Goal: Task Accomplishment & Management: Use online tool/utility

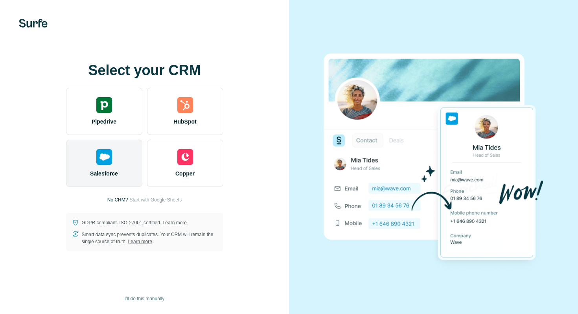
click at [88, 161] on div "Salesforce" at bounding box center [104, 163] width 76 height 47
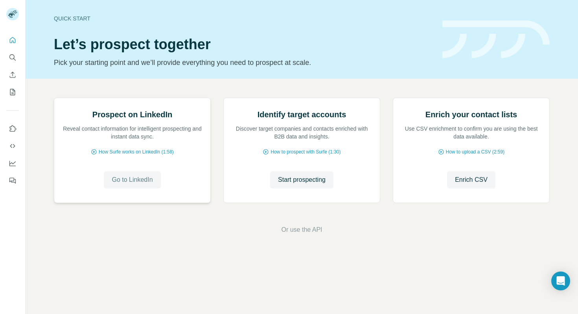
click at [139, 188] on button "Go to LinkedIn" at bounding box center [132, 179] width 57 height 17
click at [468, 184] on span "Enrich CSV" at bounding box center [471, 179] width 33 height 9
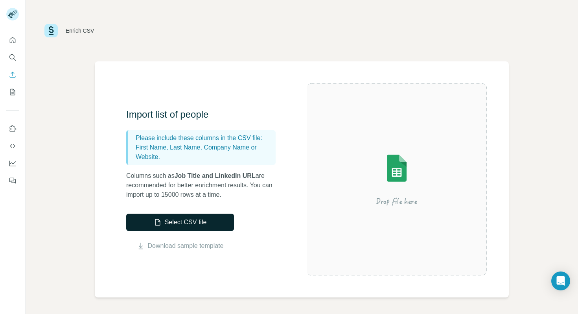
click at [195, 223] on button "Select CSV file" at bounding box center [180, 222] width 108 height 17
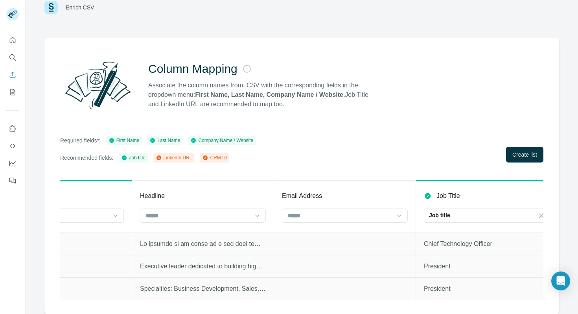
scroll to position [0, 507]
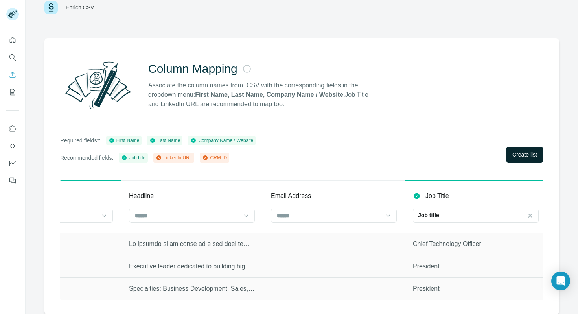
click at [527, 155] on span "Create list" at bounding box center [524, 155] width 25 height 8
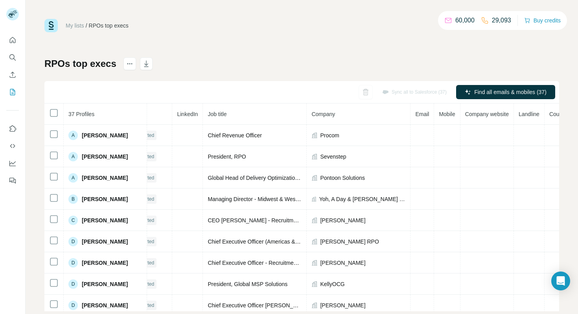
scroll to position [0, 45]
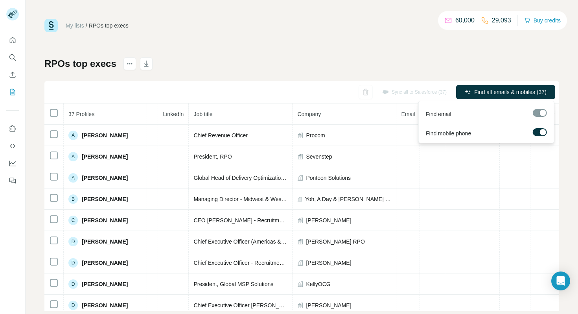
click at [540, 131] on div at bounding box center [543, 132] width 6 height 6
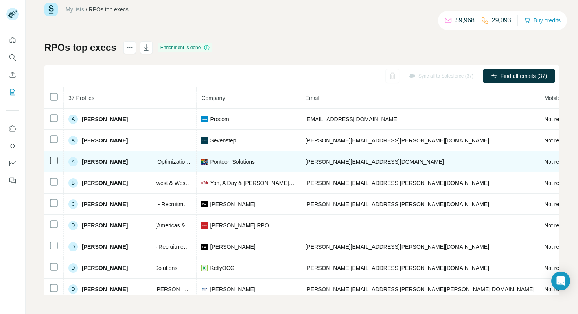
scroll to position [0, 241]
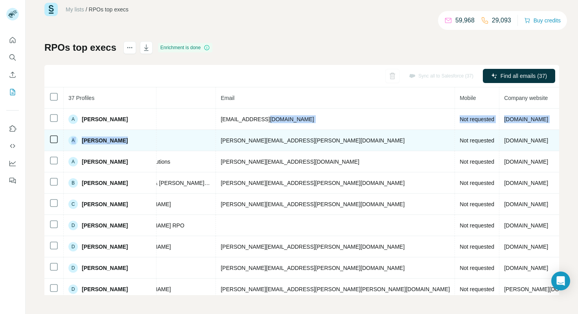
drag, startPoint x: 291, startPoint y: 118, endPoint x: 310, endPoint y: 130, distance: 22.1
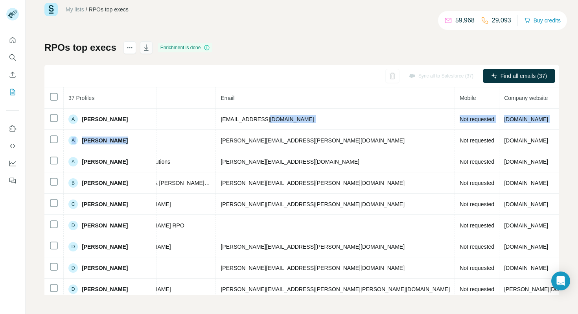
click at [146, 48] on icon "button" at bounding box center [146, 48] width 8 height 8
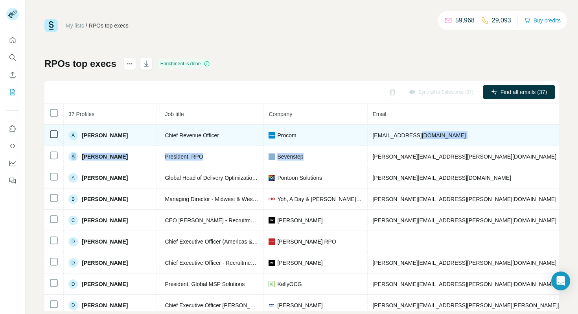
scroll to position [0, 61]
